Goal: Communication & Community: Answer question/provide support

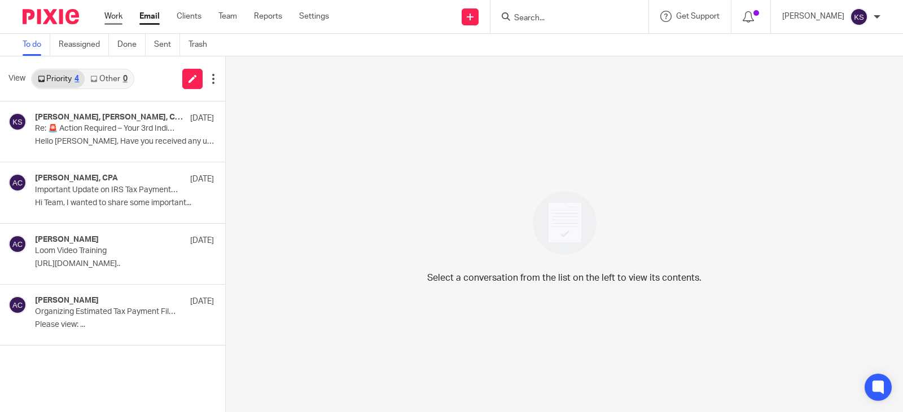
click at [112, 15] on link "Work" at bounding box center [113, 16] width 18 height 11
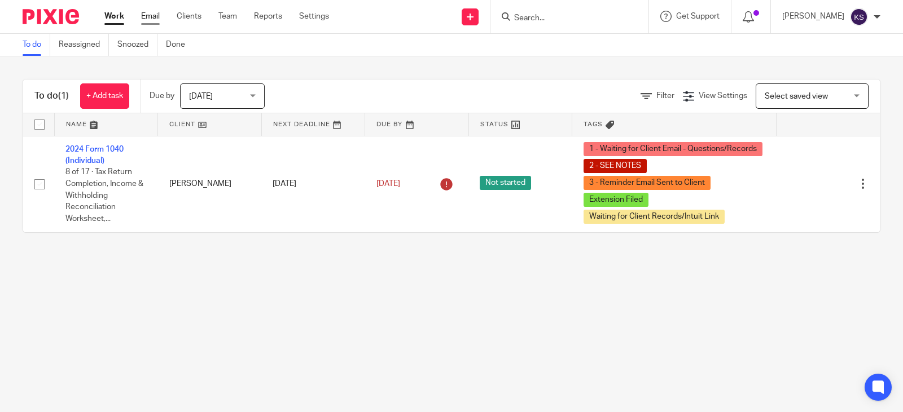
click at [149, 15] on link "Email" at bounding box center [150, 16] width 19 height 11
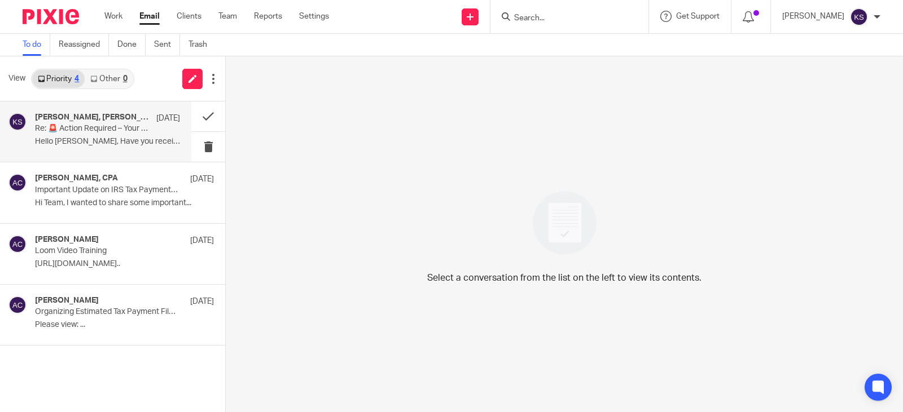
click at [91, 115] on h4 "[PERSON_NAME], [PERSON_NAME], CPA, Me" at bounding box center [93, 118] width 116 height 10
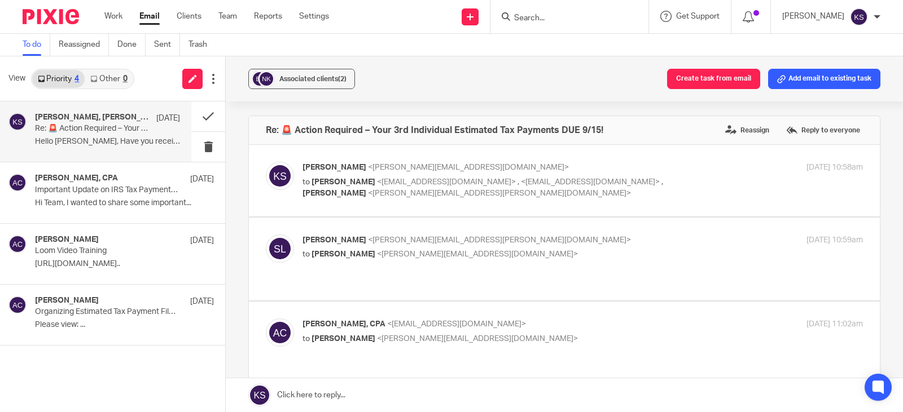
click at [539, 14] on input "Search" at bounding box center [564, 19] width 102 height 10
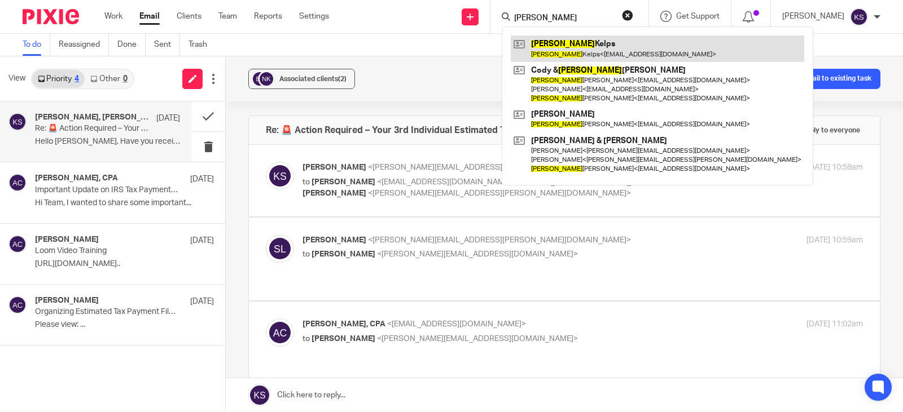
type input "nicole"
click at [597, 45] on link at bounding box center [657, 49] width 293 height 26
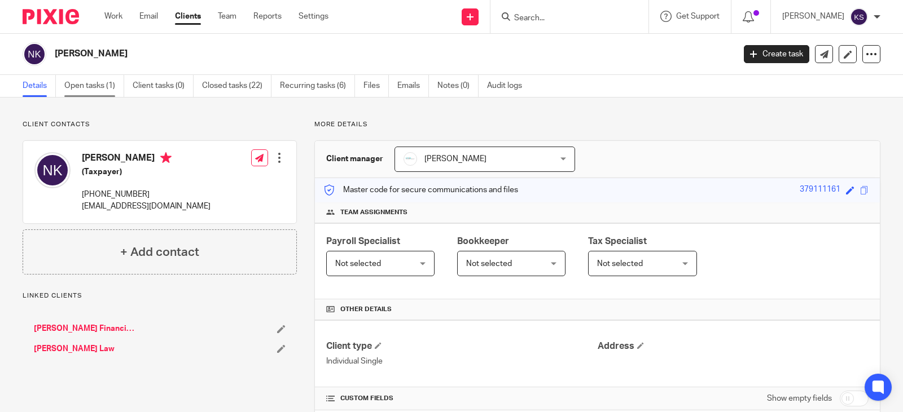
click at [100, 92] on link "Open tasks (1)" at bounding box center [94, 86] width 60 height 22
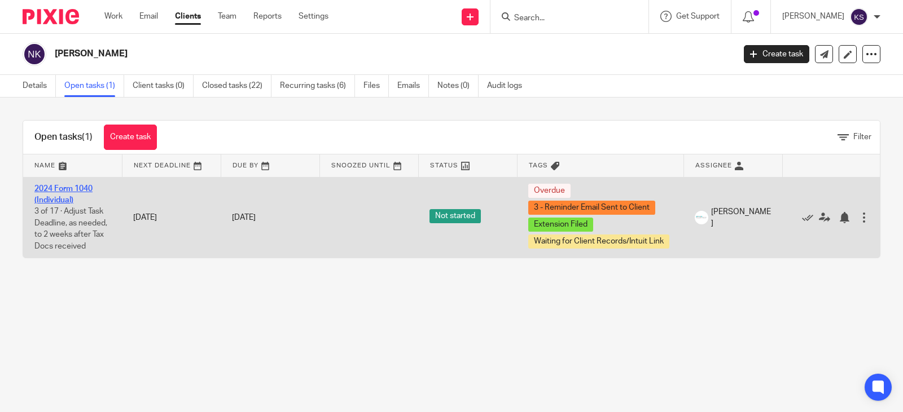
click at [69, 186] on link "2024 Form 1040 (Individual)" at bounding box center [63, 194] width 58 height 19
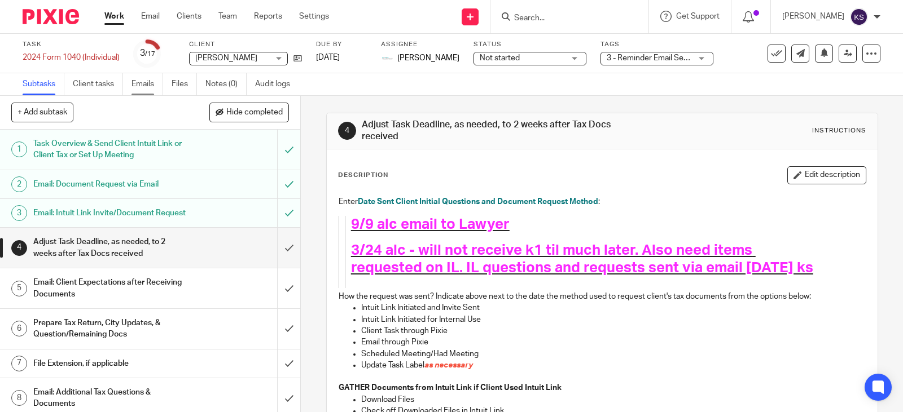
click at [144, 81] on link "Emails" at bounding box center [147, 84] width 32 height 22
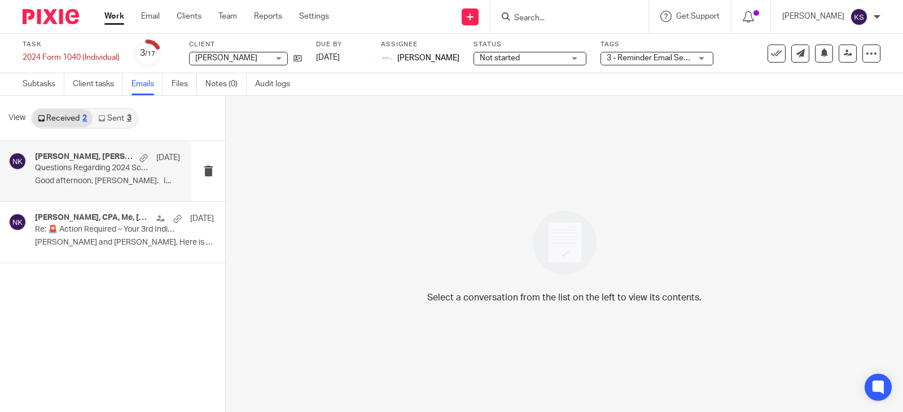
click at [95, 152] on div "Amy Corfixsen, Smith, Gregory K., Amy L Corfixsen, CPA, Penning, Melissa A. Sep…" at bounding box center [95, 171] width 191 height 60
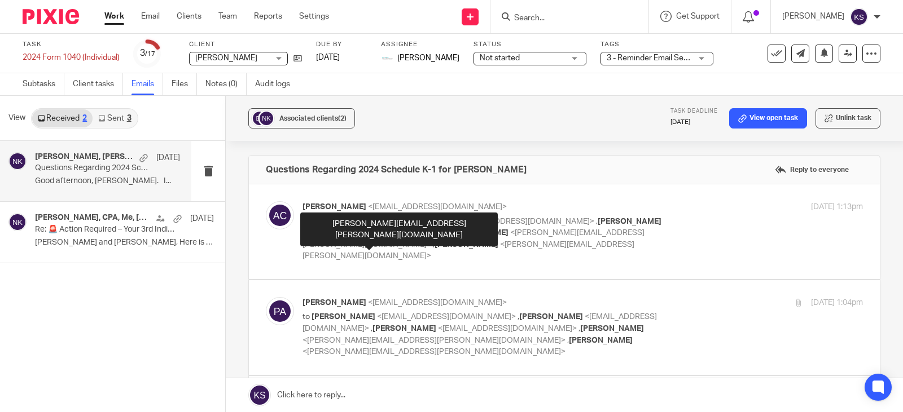
click at [404, 241] on span "<becky.anderson@edwardjones.com>" at bounding box center [468, 251] width 332 height 20
checkbox input "true"
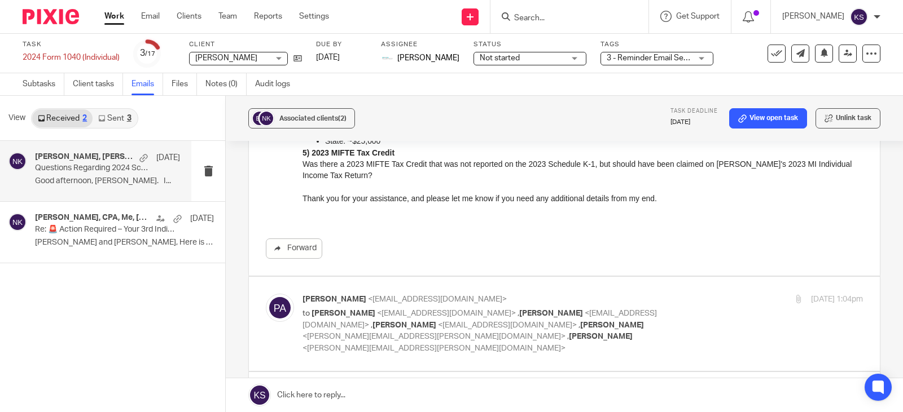
scroll to position [395, 0]
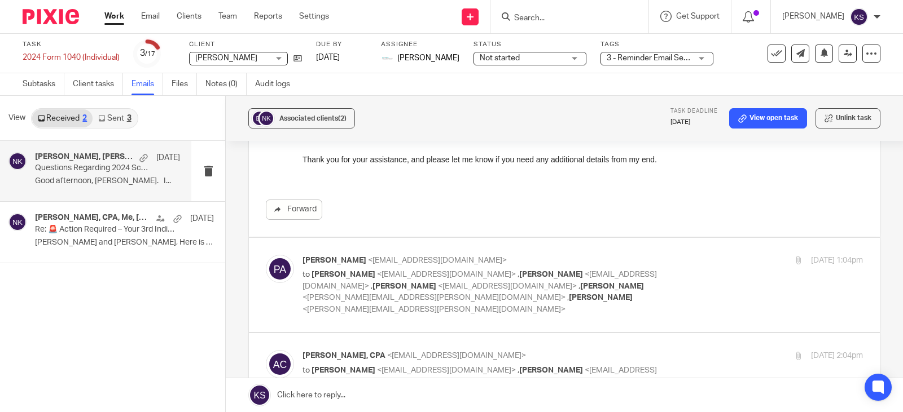
click at [428, 281] on p "to Amy Corfixsen <amylcpa@gmail.com> , Smith, Gregory K. <gksmith@varnumlaw.com…" at bounding box center [488, 292] width 373 height 46
checkbox input "true"
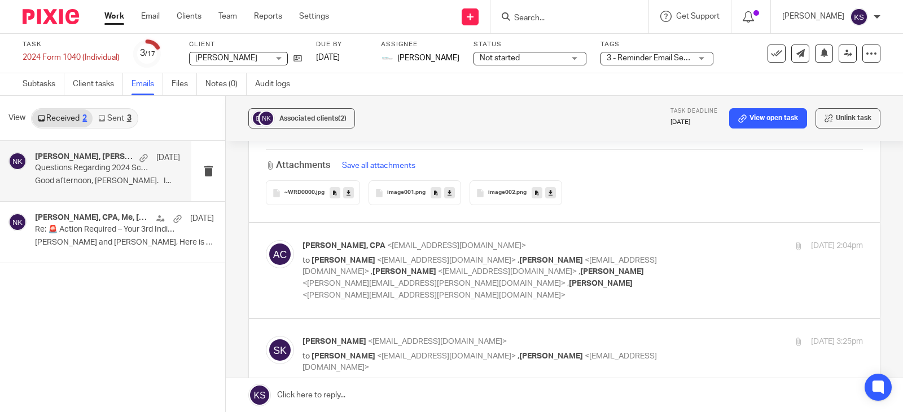
scroll to position [1354, 0]
click at [424, 279] on span "<becky.anderson@edwardjones.com>" at bounding box center [433, 283] width 263 height 8
checkbox input "true"
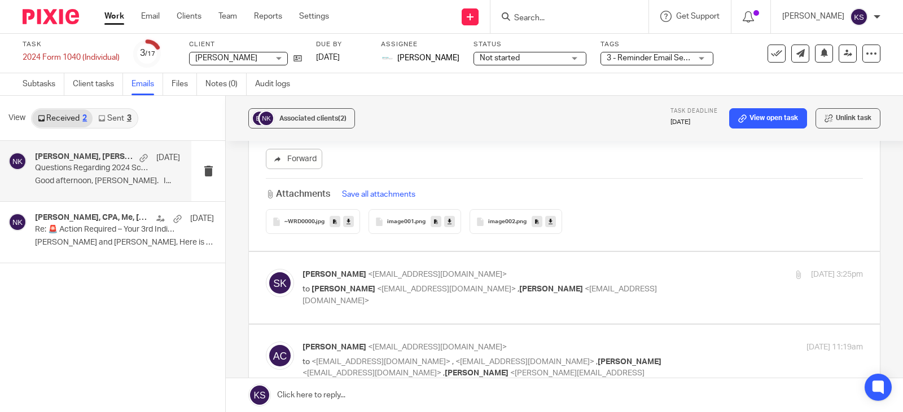
scroll to position [1692, 0]
click at [420, 284] on span "<amylcpa@gmail.com>" at bounding box center [446, 288] width 139 height 8
checkbox input "true"
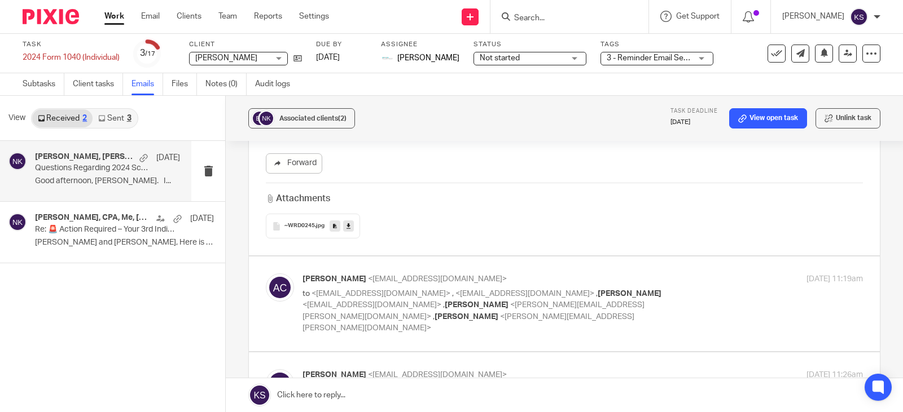
scroll to position [2708, 0]
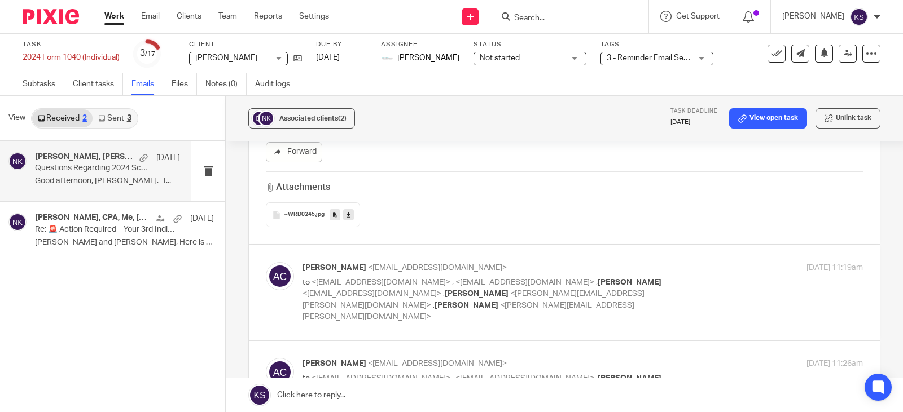
click at [516, 290] on span "<naomi.stirdivant@edwardjones.com>" at bounding box center [473, 300] width 342 height 20
checkbox input "true"
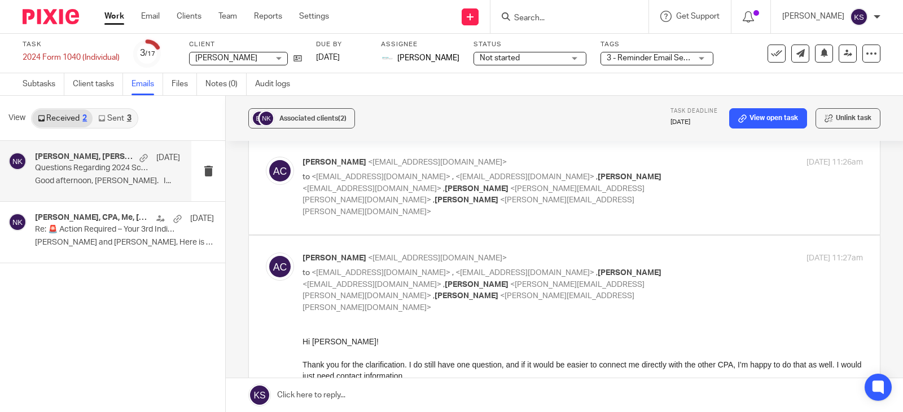
scroll to position [2990, 0]
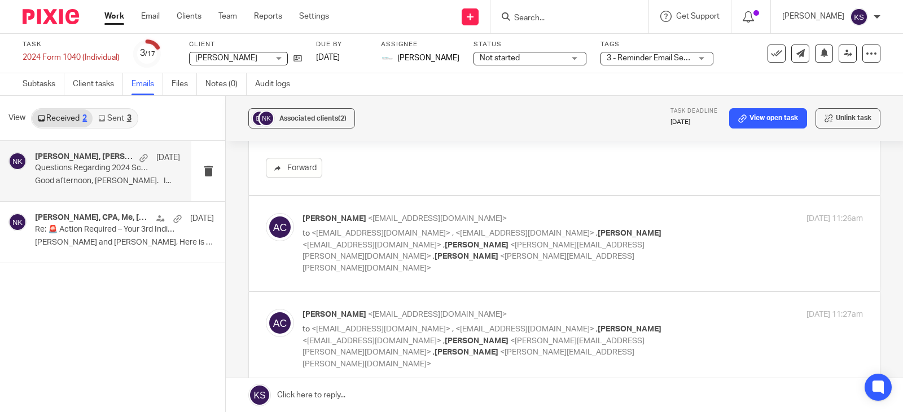
click at [487, 241] on span "<naomi.stirdivant@edwardjones.com>" at bounding box center [473, 251] width 342 height 20
checkbox input "true"
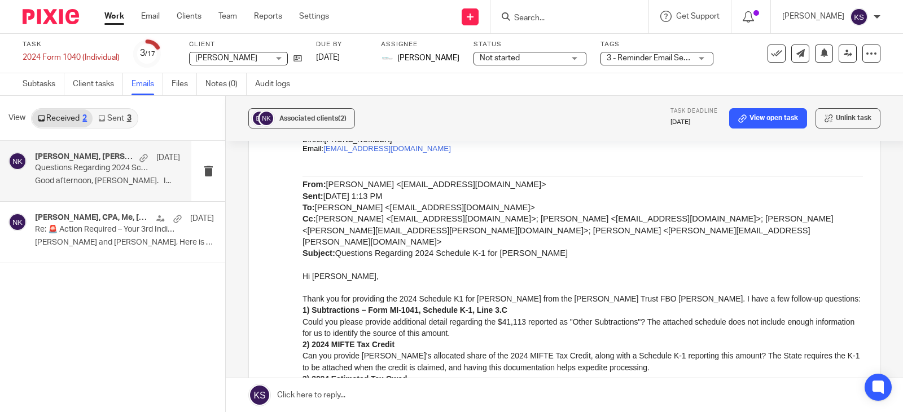
scroll to position [2170, 0]
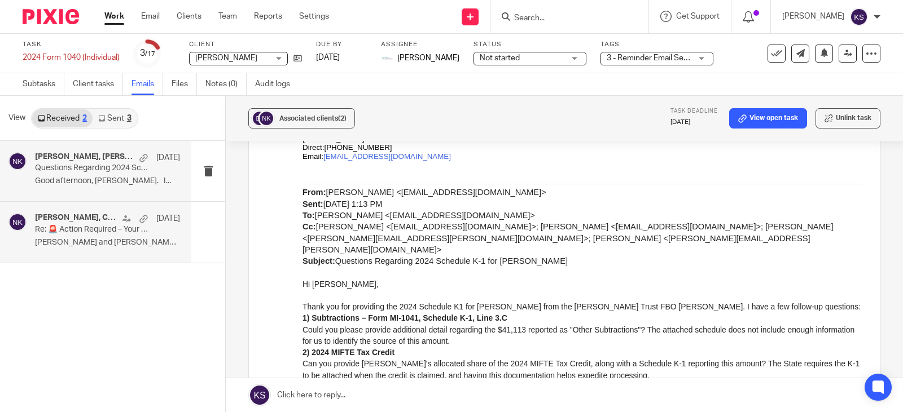
click at [98, 221] on h4 "Amy L Corfixsen, CPA, Me, Stirdivant,Naomi L, Amy Corfixsen, Nicole Kelps" at bounding box center [76, 218] width 82 height 10
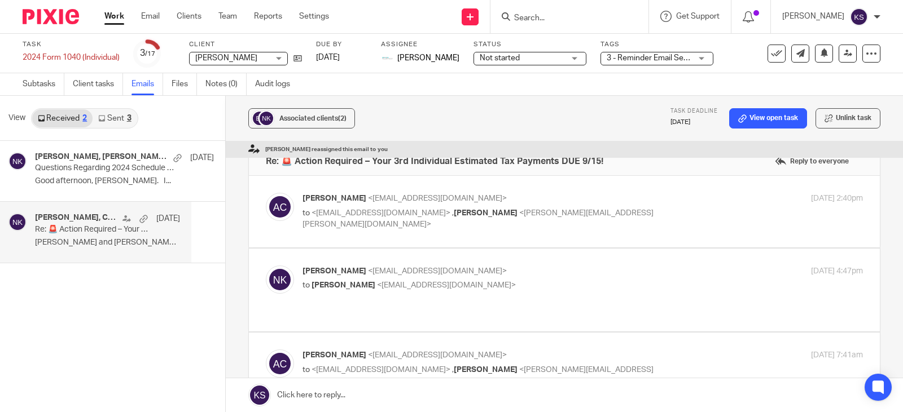
scroll to position [0, 0]
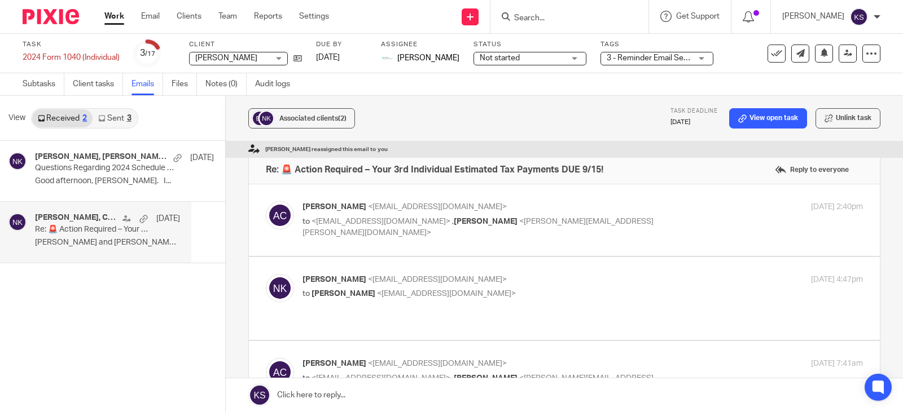
click at [119, 117] on link "Sent 3" at bounding box center [115, 118] width 44 height 18
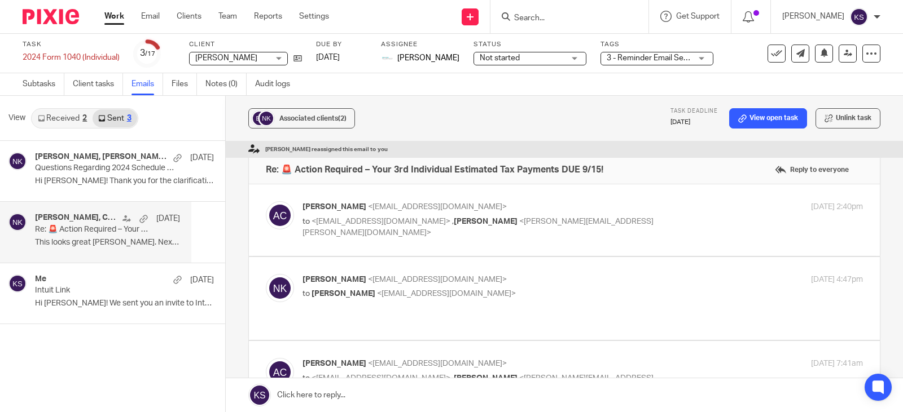
click at [108, 223] on div "Amy L Corfixsen, CPA, Me, Stirdivant,Naomi L, Amy Corfixsen, Nicole Kelps Sep 5" at bounding box center [107, 218] width 145 height 11
click at [56, 214] on h4 "Amy L Corfixsen, CPA, Me, Stirdivant,Naomi L, Amy Corfixsen, Nicole Kelps" at bounding box center [76, 218] width 82 height 10
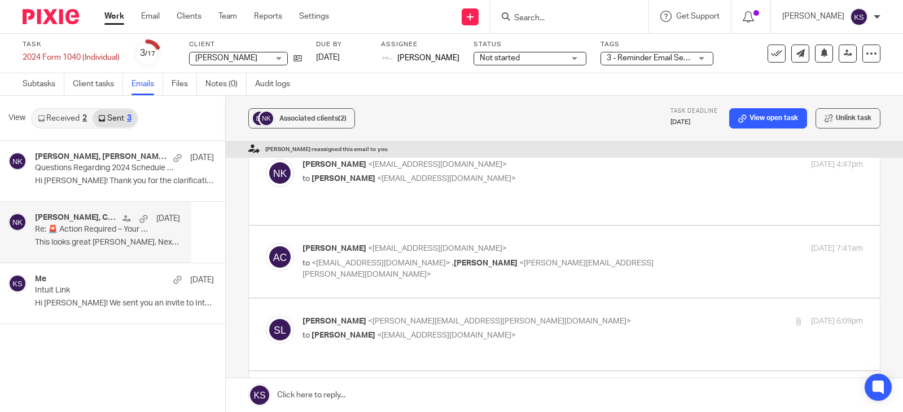
scroll to position [65, 0]
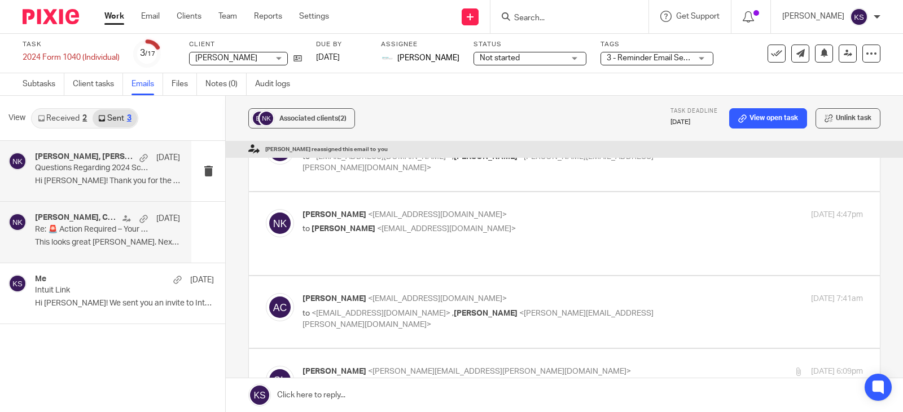
click at [104, 161] on h4 "Amy Corfixsen, Smith, Gregory K., Amy L Corfixsen, CPA, Penning, Melissa A." at bounding box center [84, 157] width 99 height 10
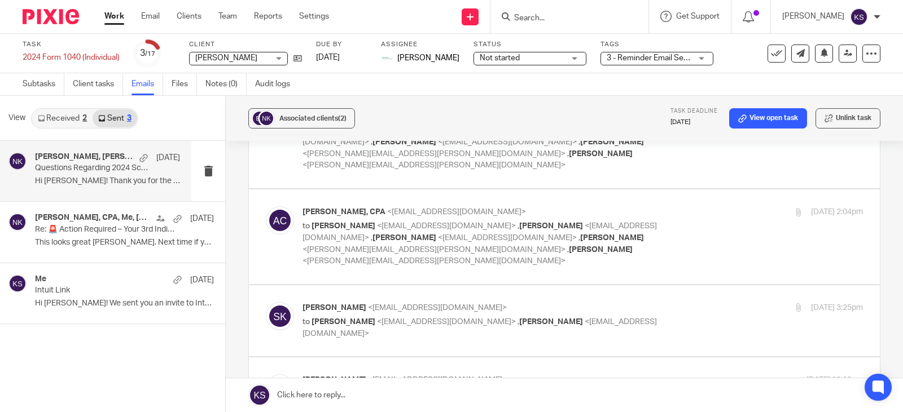
scroll to position [226, 0]
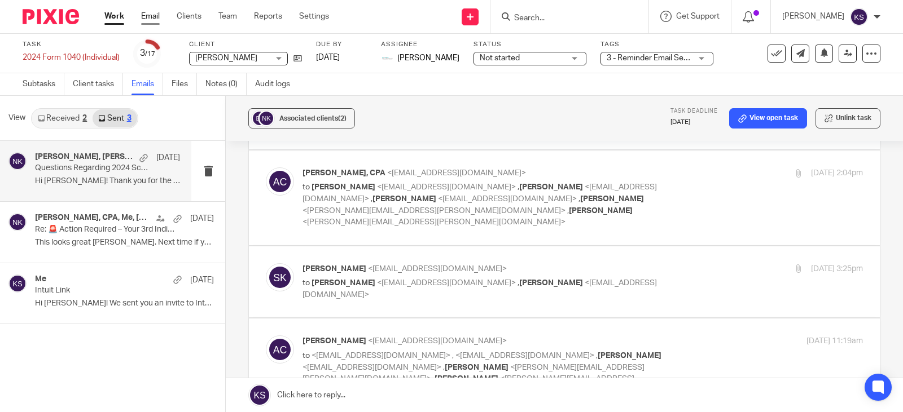
click at [151, 16] on link "Email" at bounding box center [150, 16] width 19 height 11
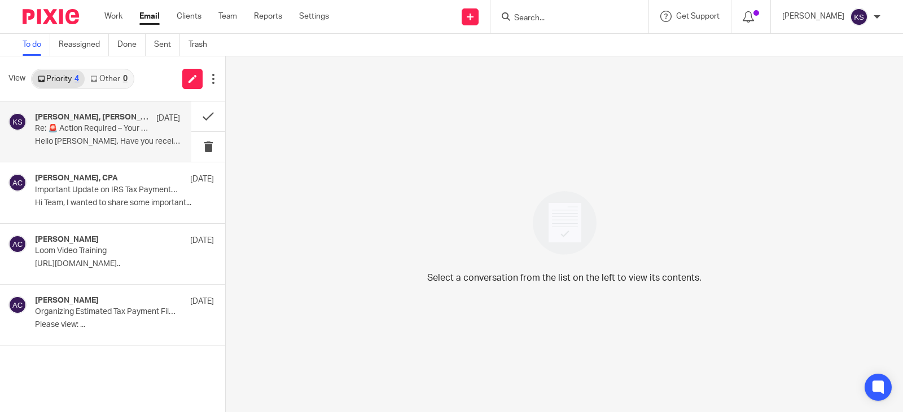
click at [84, 118] on h4 "[PERSON_NAME], [PERSON_NAME], CPA, Me" at bounding box center [93, 118] width 116 height 10
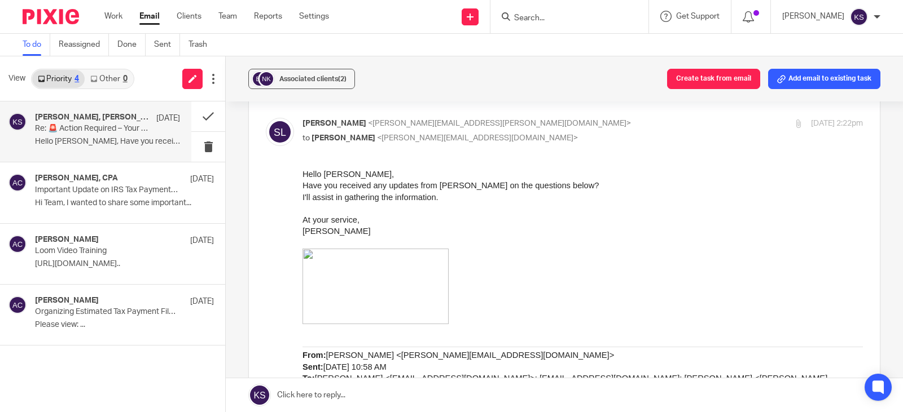
scroll to position [256, 0]
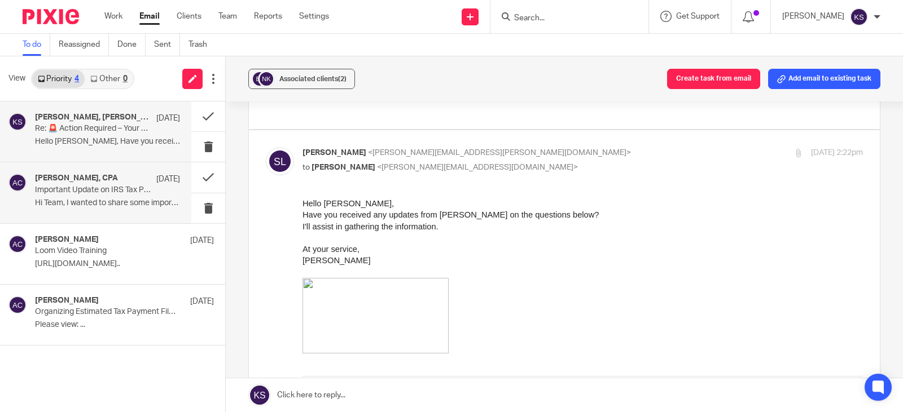
click at [87, 183] on h4 "[PERSON_NAME], CPA" at bounding box center [76, 179] width 83 height 10
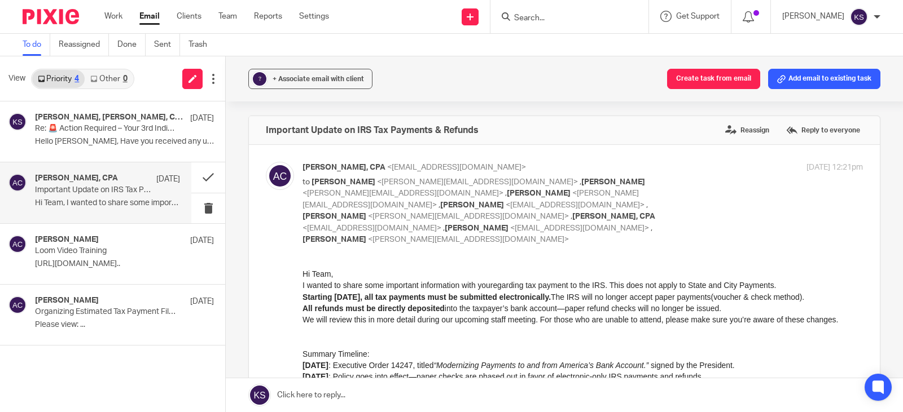
scroll to position [0, 0]
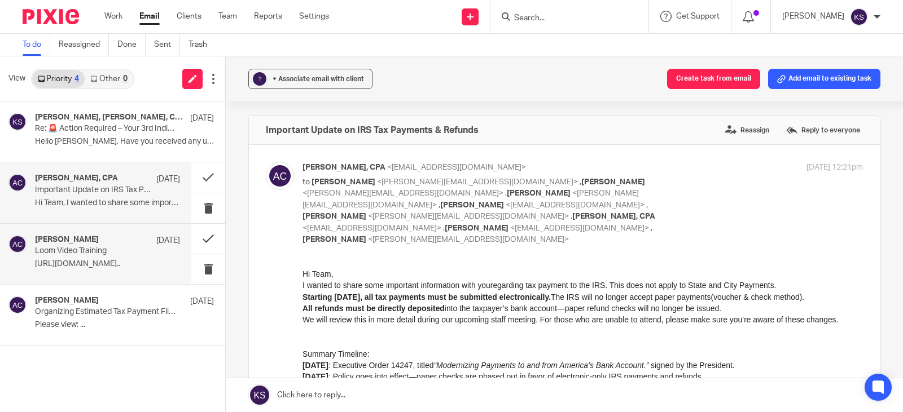
click at [73, 245] on div "Amy Corfixsen Jul 24" at bounding box center [107, 240] width 145 height 11
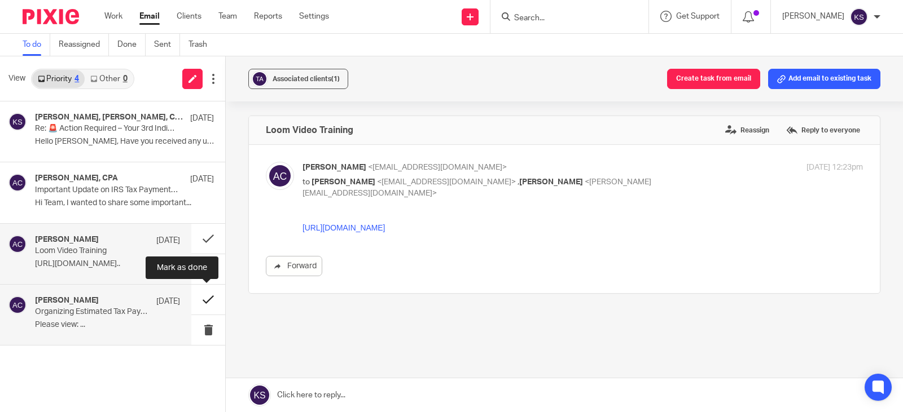
click at [205, 298] on button at bounding box center [208, 300] width 34 height 30
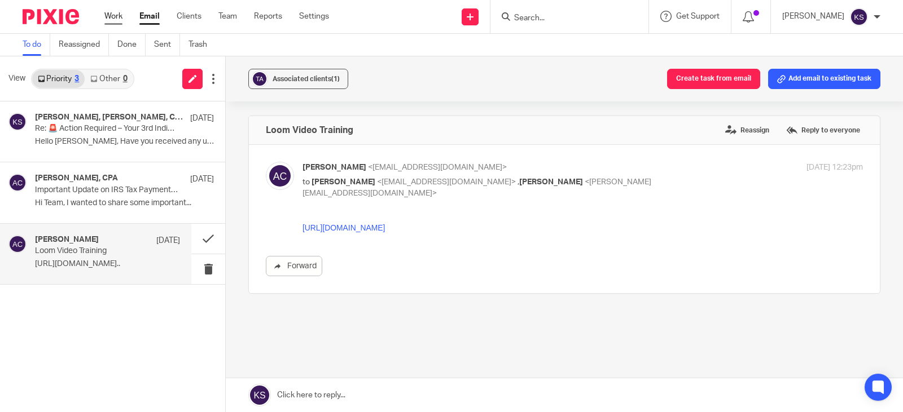
click at [115, 16] on link "Work" at bounding box center [113, 16] width 18 height 11
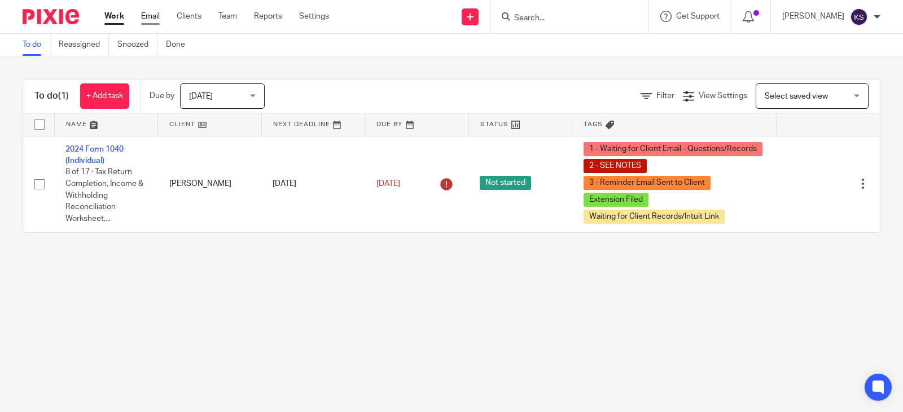
click at [147, 15] on link "Email" at bounding box center [150, 16] width 19 height 11
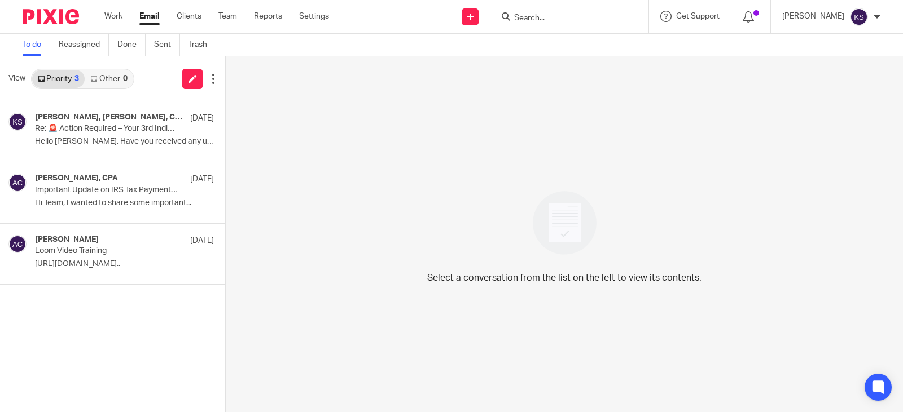
click at [557, 12] on form at bounding box center [573, 17] width 120 height 14
click at [553, 16] on input "Search" at bounding box center [564, 19] width 102 height 10
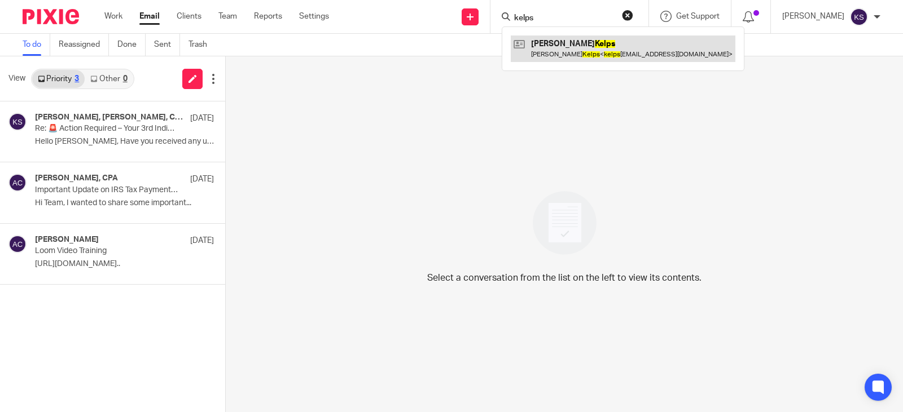
type input "kelps"
click at [561, 41] on link at bounding box center [623, 49] width 225 height 26
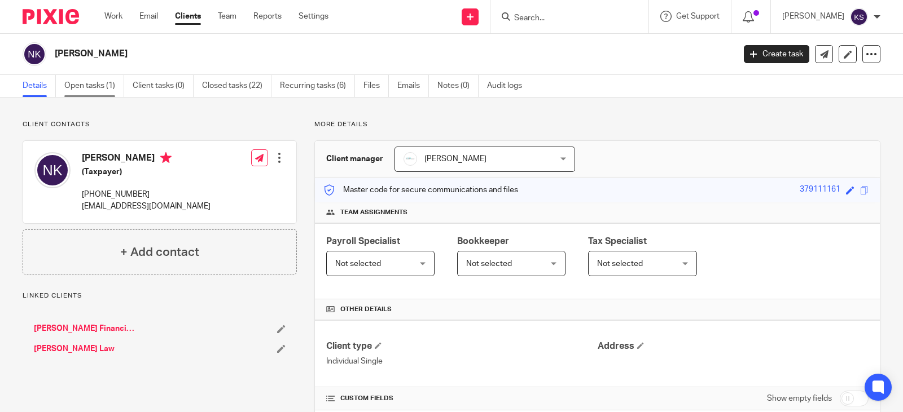
click at [96, 83] on link "Open tasks (1)" at bounding box center [94, 86] width 60 height 22
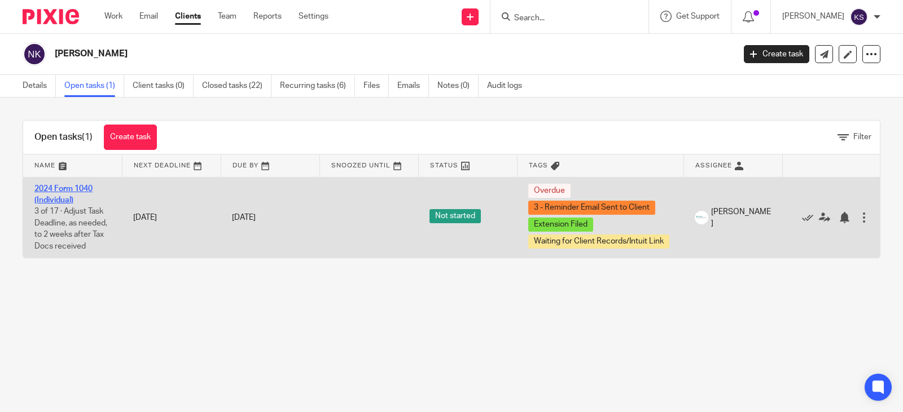
click at [72, 187] on link "2024 Form 1040 (Individual)" at bounding box center [63, 194] width 58 height 19
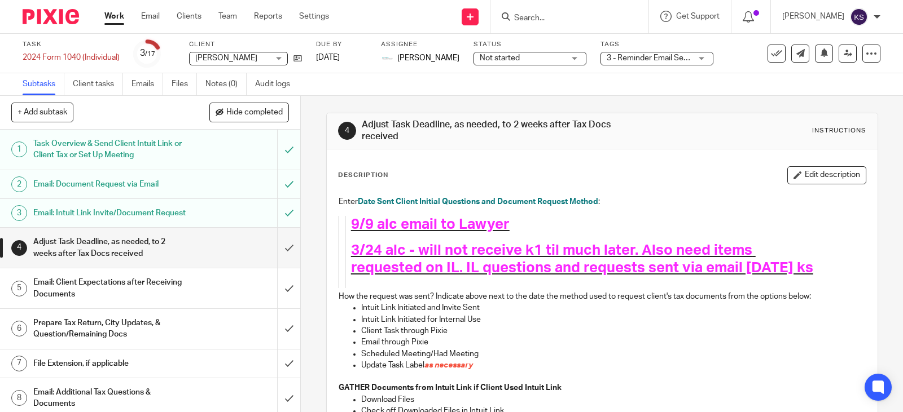
click at [694, 60] on div "3 - Reminder Email Sent to Client + 2" at bounding box center [656, 59] width 113 height 14
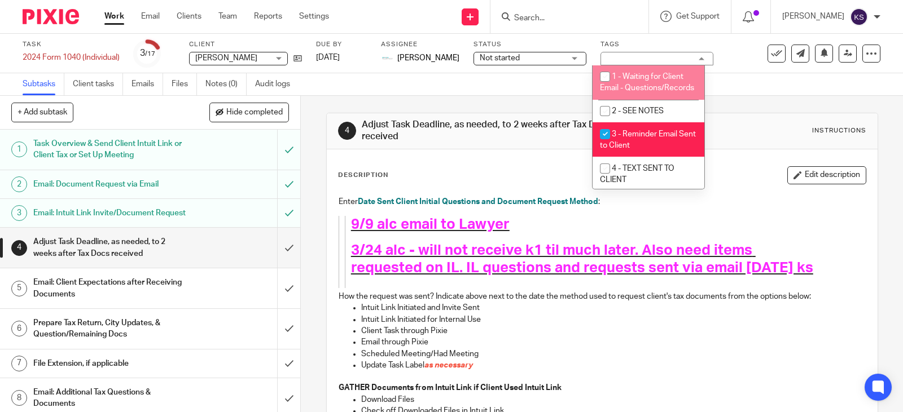
click at [608, 78] on input "checkbox" at bounding box center [604, 76] width 21 height 21
checkbox input "true"
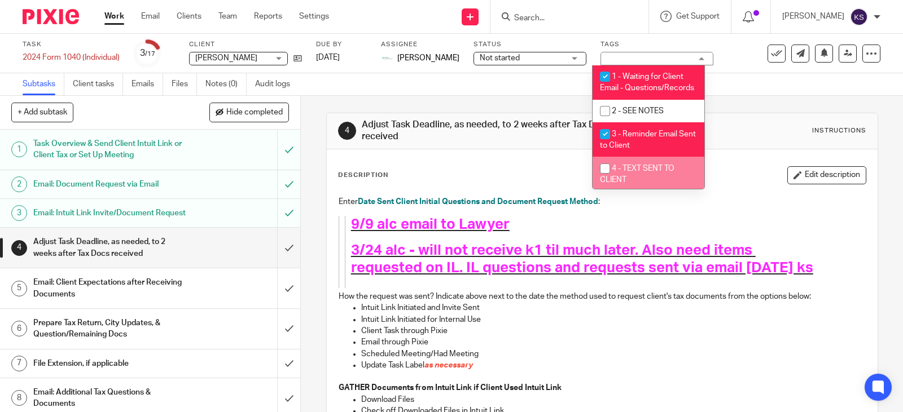
click at [731, 188] on div "Description Edit description Enter Date Sent Client Initial Questions and Docum…" at bounding box center [602, 364] width 528 height 396
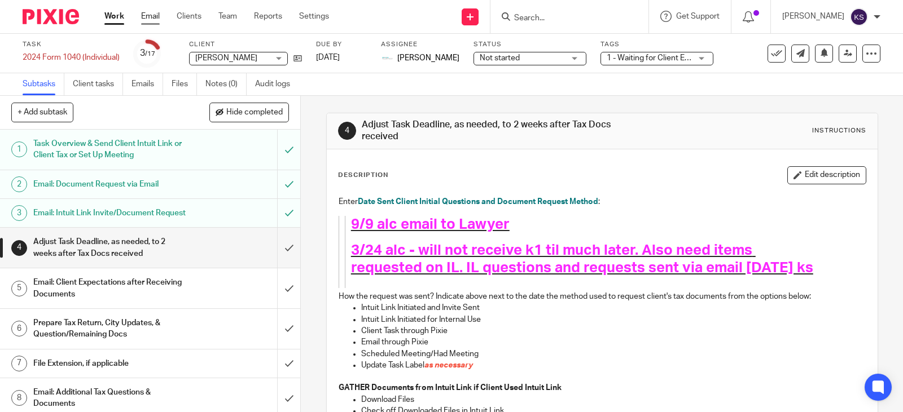
click at [153, 16] on link "Email" at bounding box center [150, 16] width 19 height 11
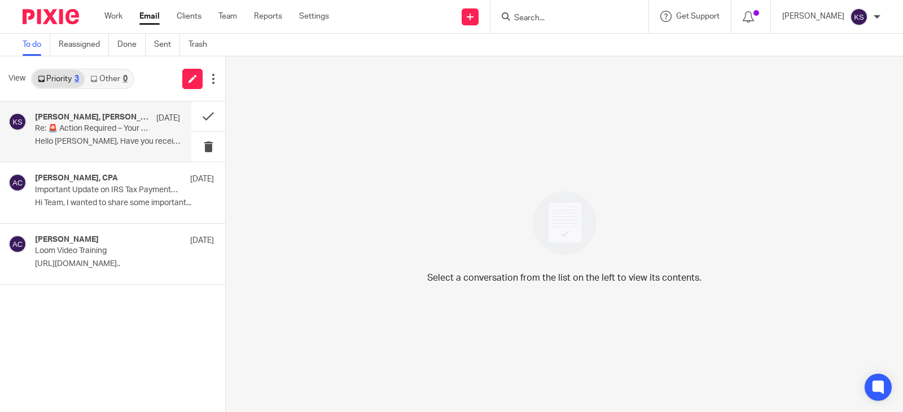
click at [89, 122] on div "[PERSON_NAME], [PERSON_NAME], CPA, Me [DATE]" at bounding box center [107, 118] width 145 height 11
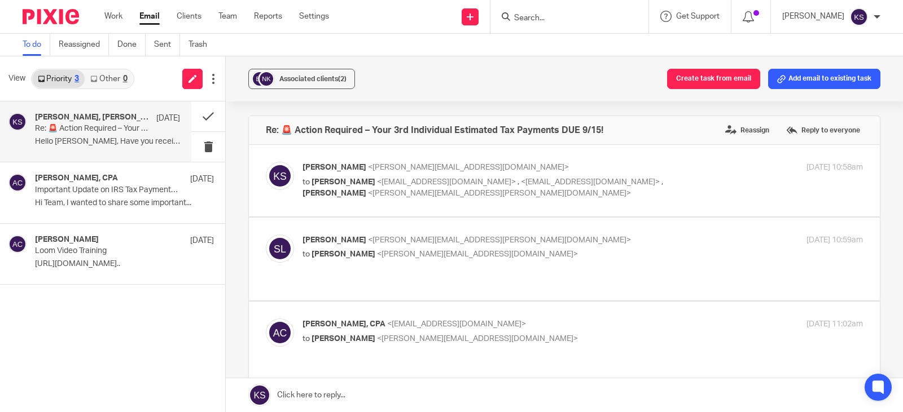
click at [397, 190] on span "<[PERSON_NAME][EMAIL_ADDRESS][PERSON_NAME][DOMAIN_NAME]>" at bounding box center [499, 194] width 263 height 8
checkbox input "true"
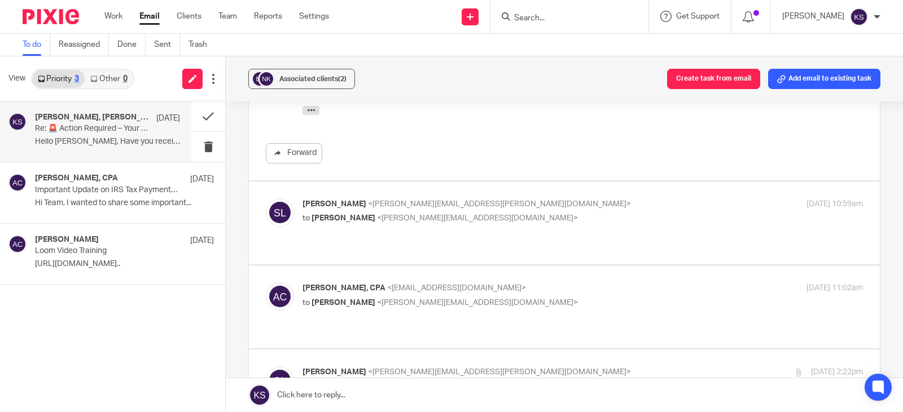
scroll to position [621, 0]
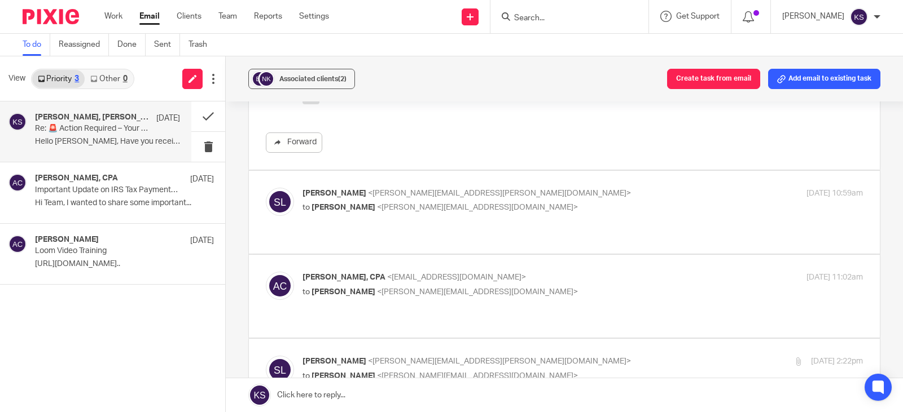
click at [395, 206] on span "<[PERSON_NAME][EMAIL_ADDRESS][DOMAIN_NAME]>" at bounding box center [477, 208] width 201 height 8
checkbox input "true"
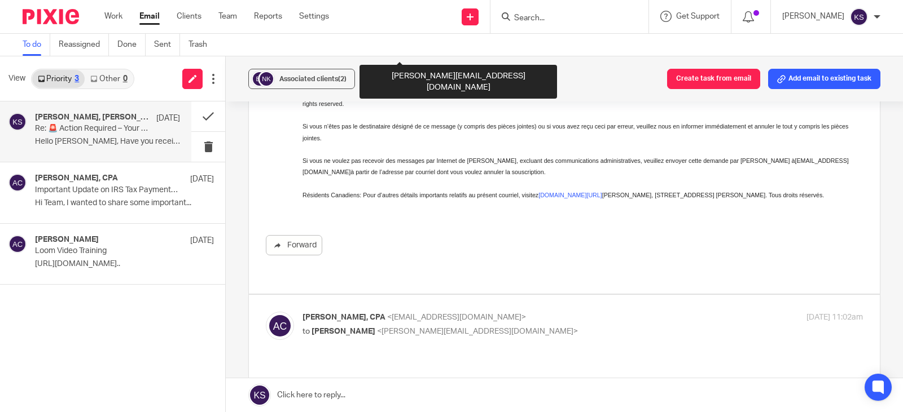
scroll to position [1072, 0]
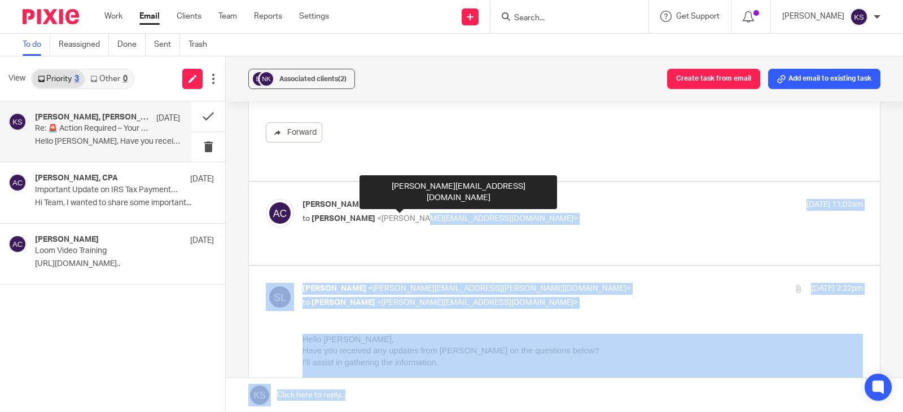
click at [404, 215] on span "<[PERSON_NAME][EMAIL_ADDRESS][DOMAIN_NAME]>" at bounding box center [477, 219] width 201 height 8
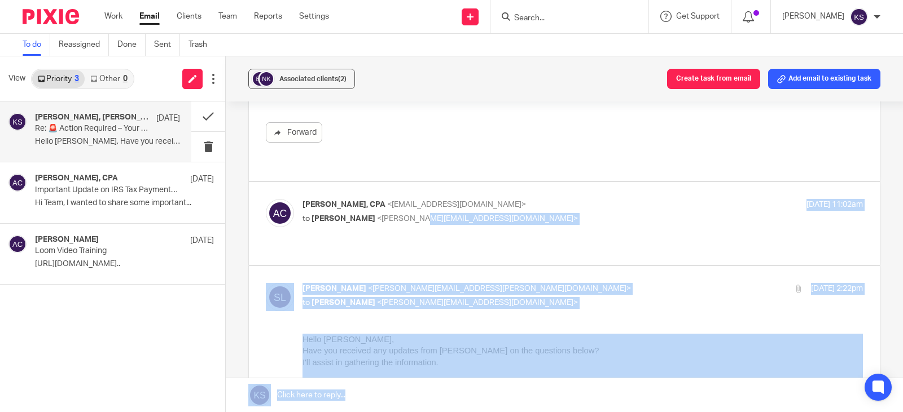
click at [588, 218] on div "[PERSON_NAME], CPA <[EMAIL_ADDRESS][DOMAIN_NAME]> to [PERSON_NAME] <[PERSON_NAM…" at bounding box center [564, 223] width 597 height 49
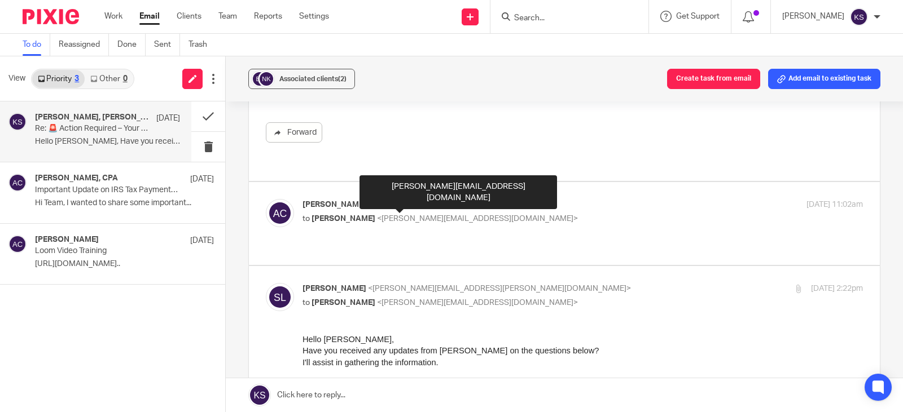
click at [388, 215] on span "<[PERSON_NAME][EMAIL_ADDRESS][DOMAIN_NAME]>" at bounding box center [477, 219] width 201 height 8
checkbox input "true"
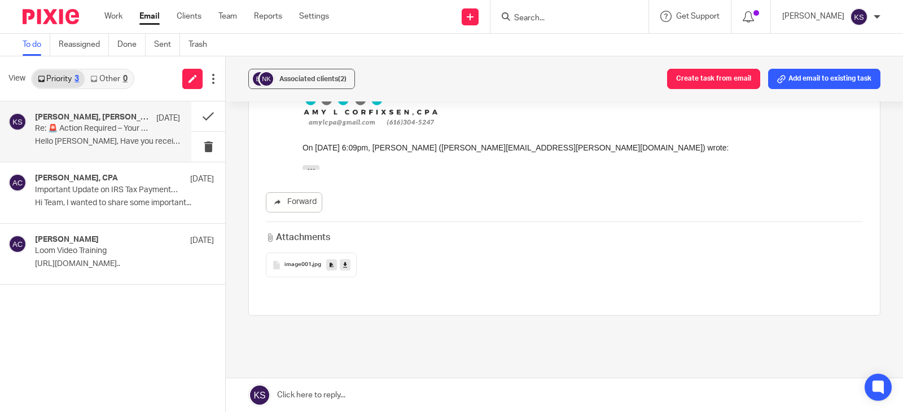
scroll to position [2282, 0]
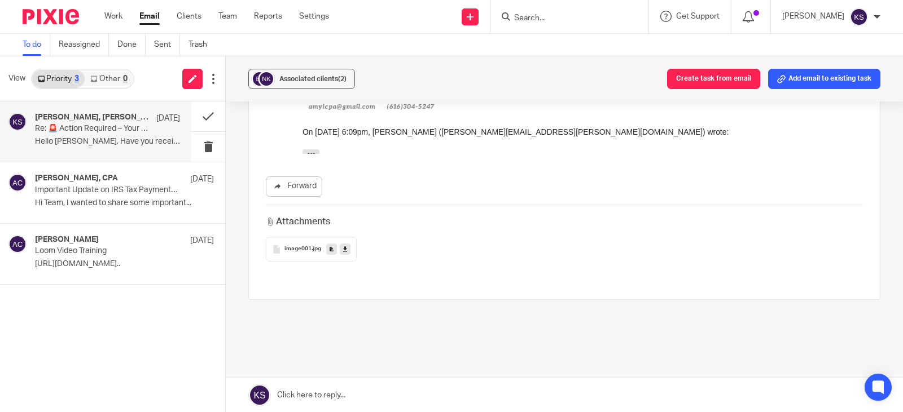
click at [313, 395] on link at bounding box center [564, 396] width 677 height 34
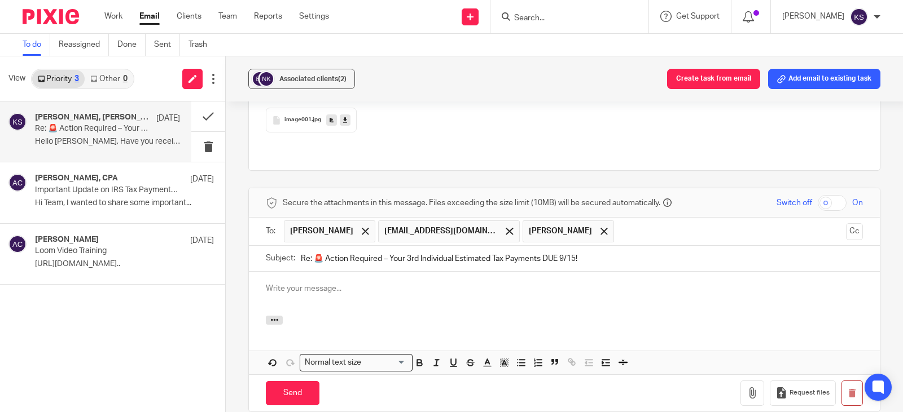
scroll to position [2410, 0]
click at [293, 284] on p at bounding box center [564, 289] width 597 height 11
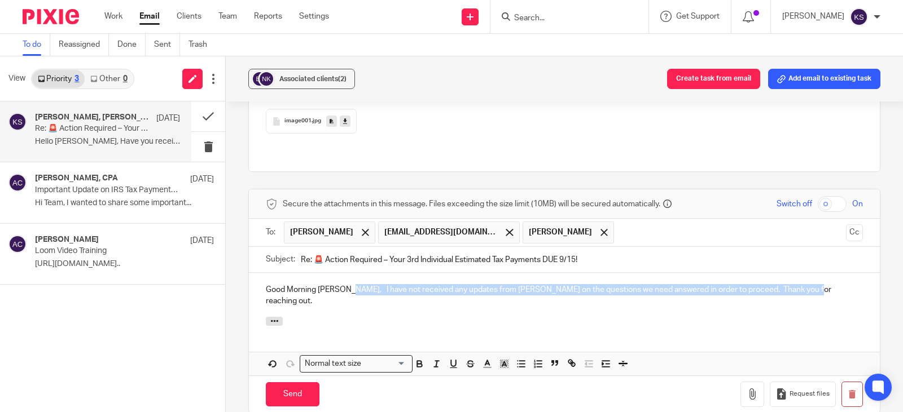
drag, startPoint x: 798, startPoint y: 253, endPoint x: 344, endPoint y: 255, distance: 454.7
click at [344, 284] on p "Good Morning [PERSON_NAME], I have not received any updates from [PERSON_NAME] …" at bounding box center [564, 295] width 597 height 23
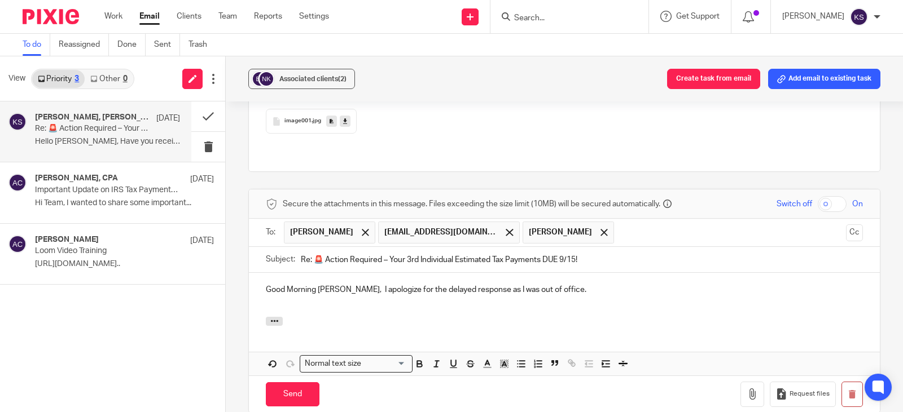
drag, startPoint x: 556, startPoint y: 260, endPoint x: 563, endPoint y: 257, distance: 7.3
click at [560, 284] on p "Good Morning [PERSON_NAME], I apologize for the delayed response as I was out o…" at bounding box center [564, 289] width 597 height 11
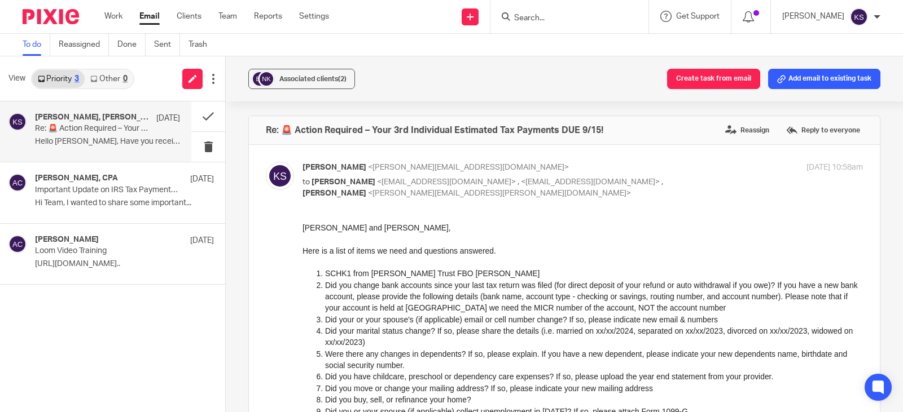
scroll to position [2410, 0]
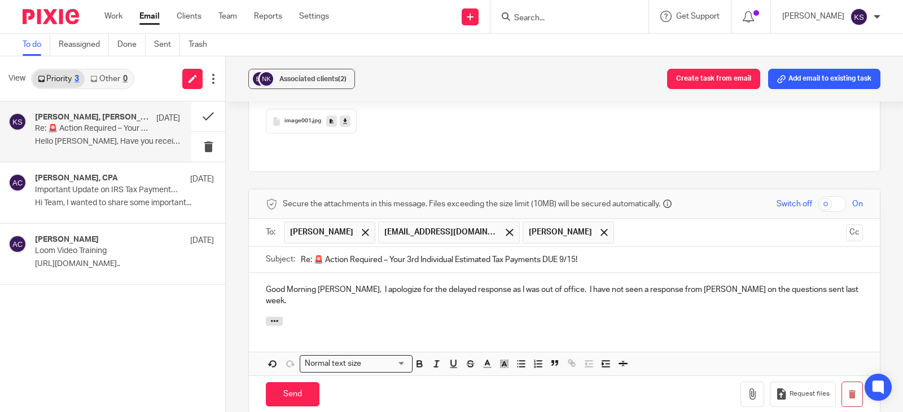
click at [546, 284] on p "Good Morning [PERSON_NAME], I apologize for the delayed response as I was out o…" at bounding box center [564, 295] width 597 height 23
drag, startPoint x: 839, startPoint y: 254, endPoint x: 787, endPoint y: 257, distance: 52.0
click at [787, 284] on p "Good Morning [PERSON_NAME], I apologize for the delayed response as I was out o…" at bounding box center [564, 295] width 597 height 23
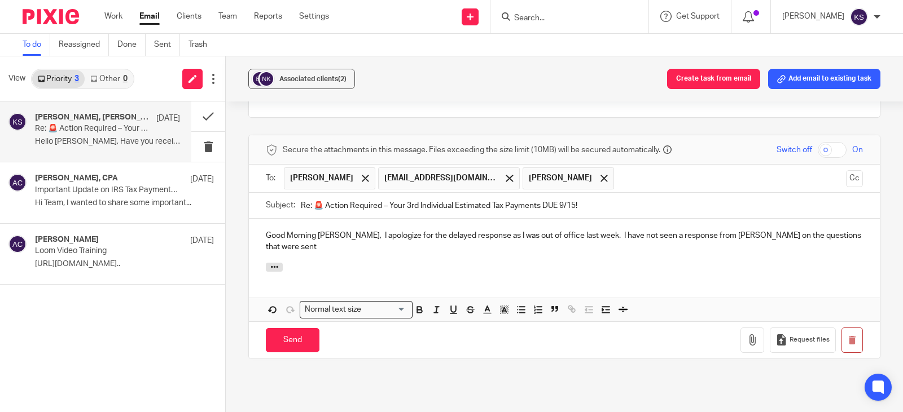
scroll to position [2466, 0]
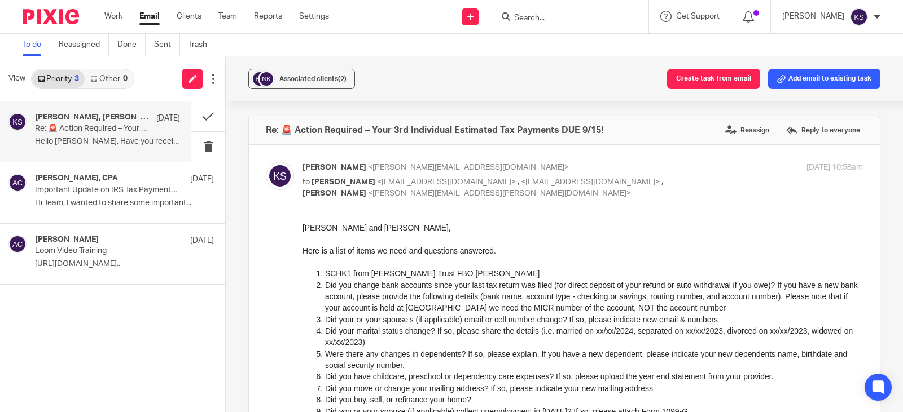
scroll to position [2466, 0]
